Goal: Navigation & Orientation: Find specific page/section

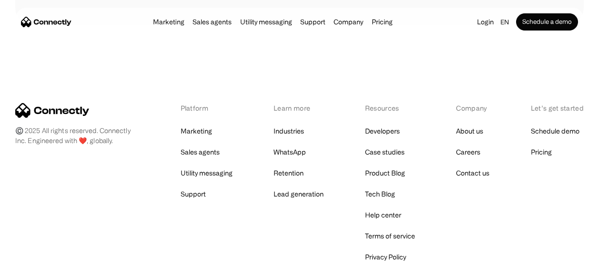
scroll to position [731, 0]
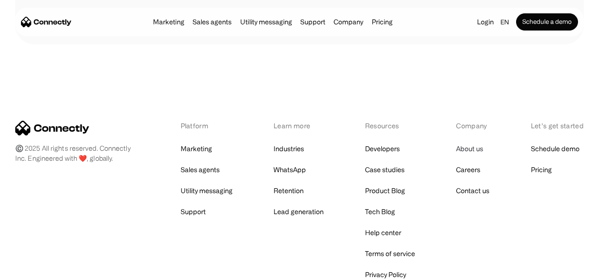
click at [471, 146] on link "About us" at bounding box center [469, 148] width 27 height 13
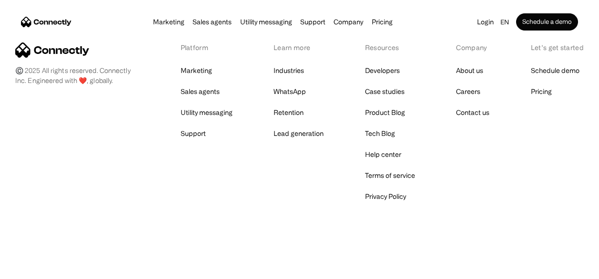
scroll to position [1455, 0]
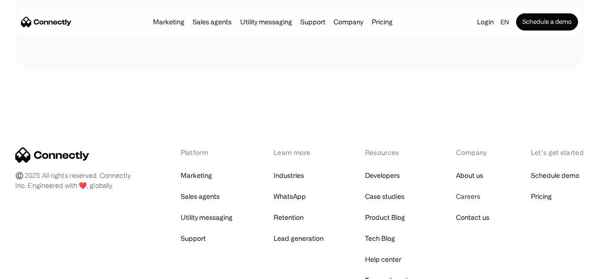
click at [464, 194] on link "Careers" at bounding box center [468, 196] width 24 height 13
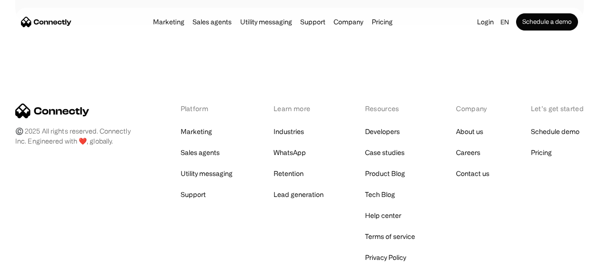
scroll to position [3354, 0]
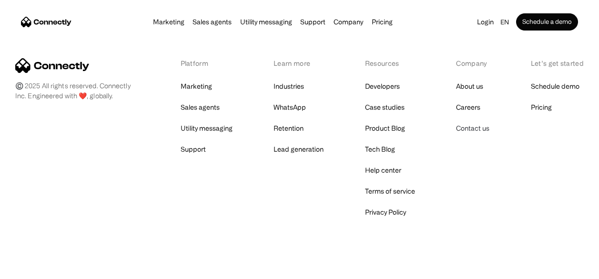
click at [474, 121] on link "Contact us" at bounding box center [472, 127] width 33 height 13
click at [382, 163] on link "Help center" at bounding box center [383, 169] width 36 height 13
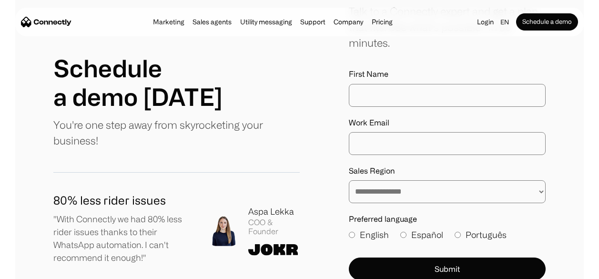
scroll to position [333, 0]
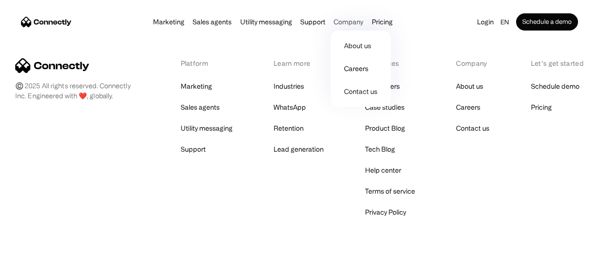
scroll to position [3354, 0]
click at [355, 64] on link "Careers" at bounding box center [360, 68] width 52 height 23
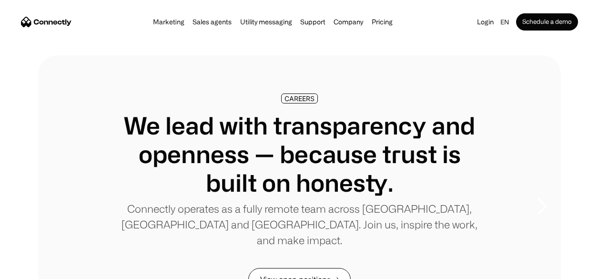
click at [323, 268] on link "View open positions →" at bounding box center [299, 279] width 102 height 23
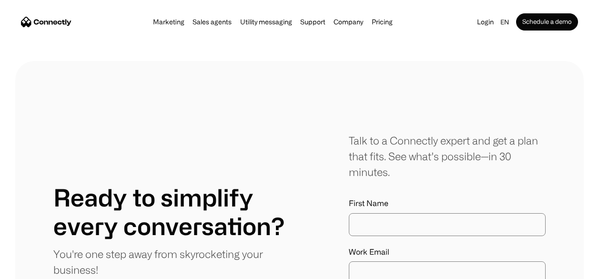
scroll to position [5006, 0]
